Goal: Information Seeking & Learning: Find specific page/section

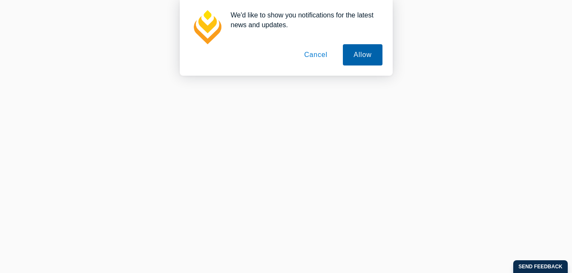
click at [365, 57] on button "Allow" at bounding box center [362, 54] width 39 height 21
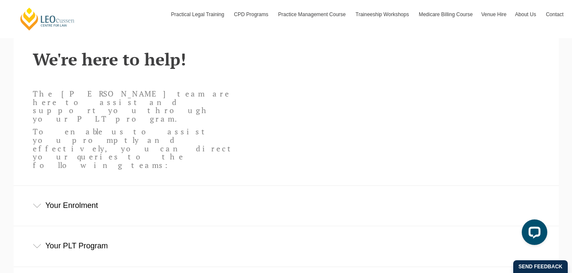
scroll to position [250, 0]
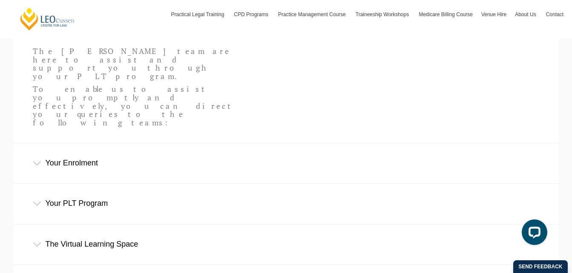
click at [35, 202] on icon at bounding box center [37, 204] width 9 height 4
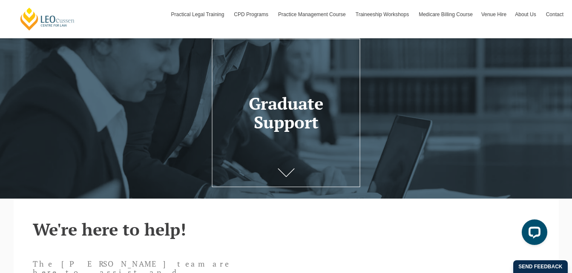
scroll to position [0, 0]
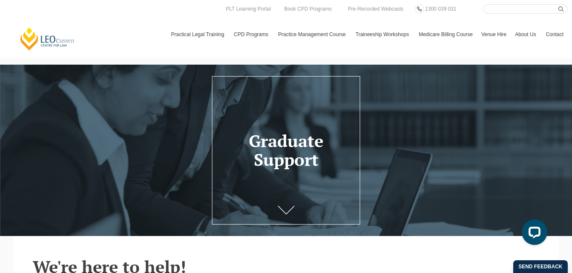
click at [506, 6] on input "Search here" at bounding box center [525, 8] width 84 height 9
type input "counselling"
click at [558, 4] on button "submit" at bounding box center [562, 8] width 9 height 9
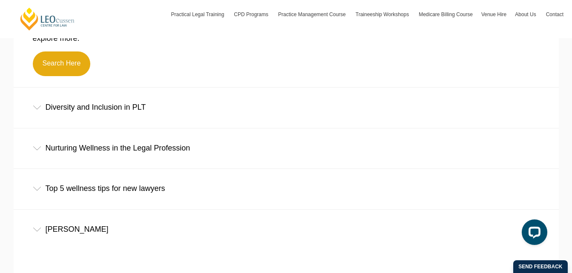
scroll to position [341, 0]
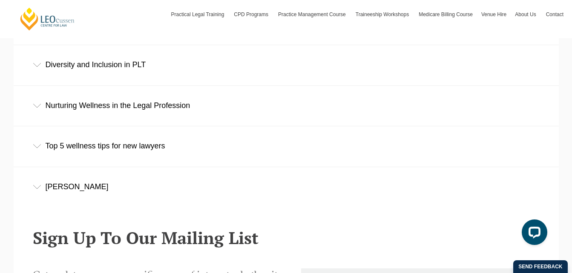
click at [37, 188] on icon at bounding box center [37, 187] width 9 height 4
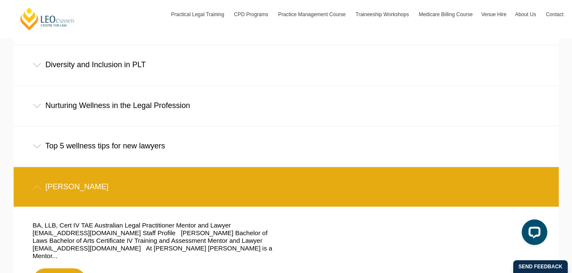
click at [38, 107] on icon at bounding box center [37, 106] width 9 height 4
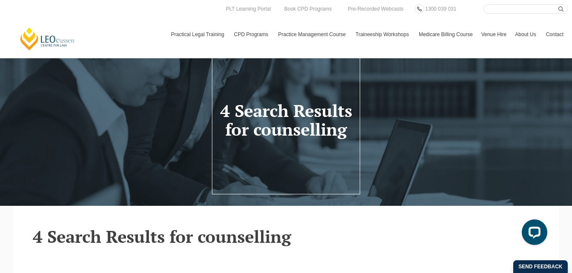
scroll to position [0, 0]
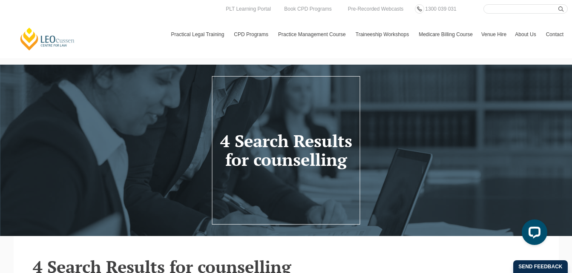
click at [491, 6] on input "Search here" at bounding box center [525, 8] width 84 height 9
type input "wellness"
click at [558, 4] on button "submit" at bounding box center [562, 8] width 9 height 9
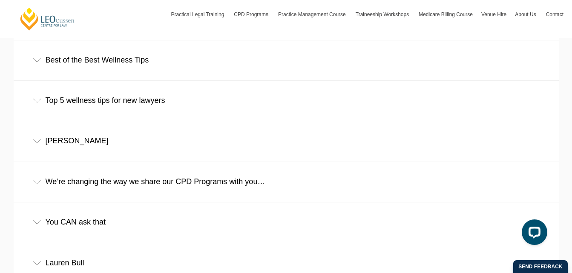
scroll to position [468, 0]
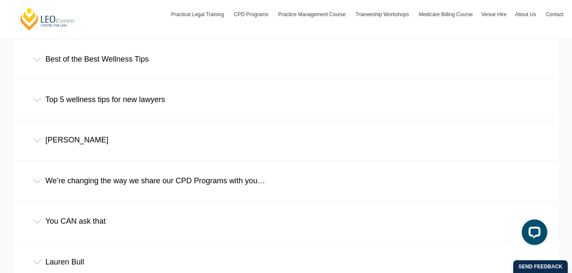
click at [37, 140] on div "[PERSON_NAME]" at bounding box center [286, 140] width 545 height 40
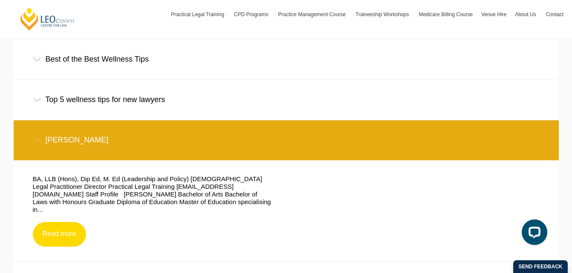
click at [73, 229] on link "Read more" at bounding box center [59, 234] width 53 height 25
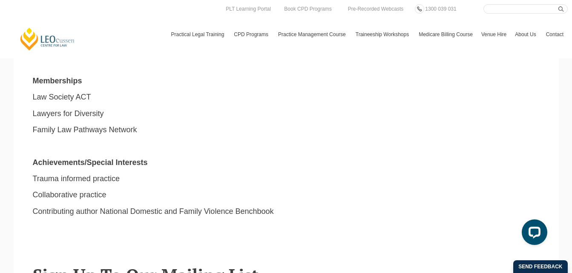
scroll to position [468, 0]
